Goal: Transaction & Acquisition: Purchase product/service

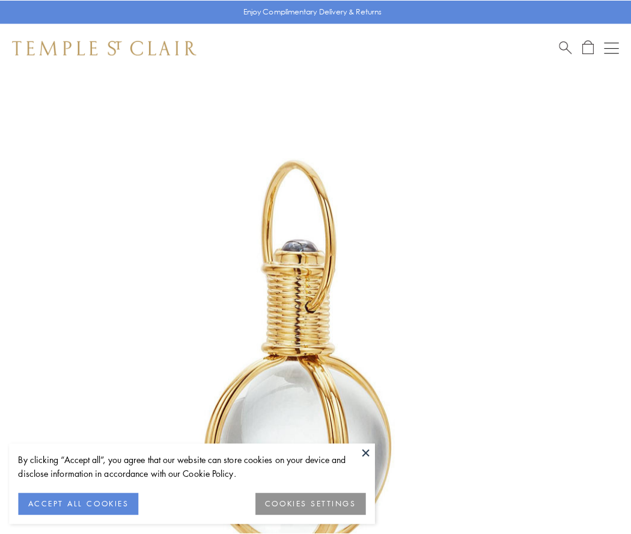
scroll to position [314, 0]
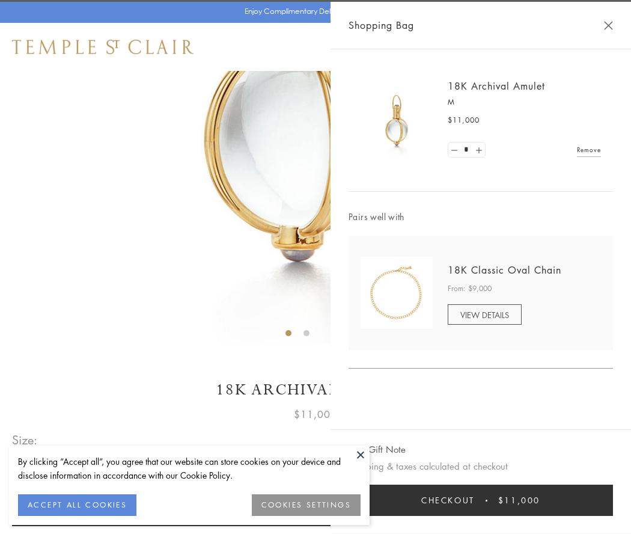
click at [481, 500] on button "Checkout $11,000" at bounding box center [480, 499] width 264 height 31
